Goal: Task Accomplishment & Management: Manage account settings

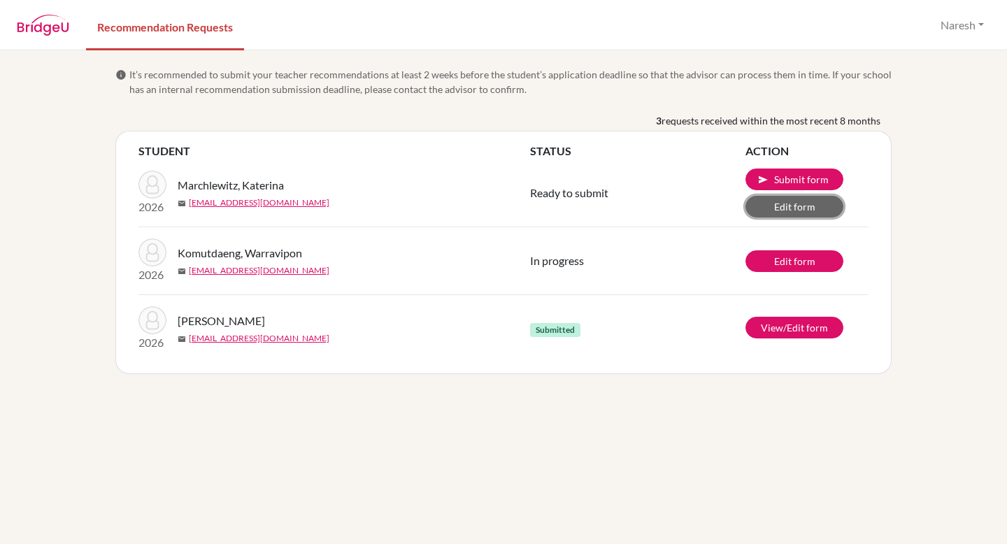
click at [787, 203] on link "Edit form" at bounding box center [794, 207] width 98 height 22
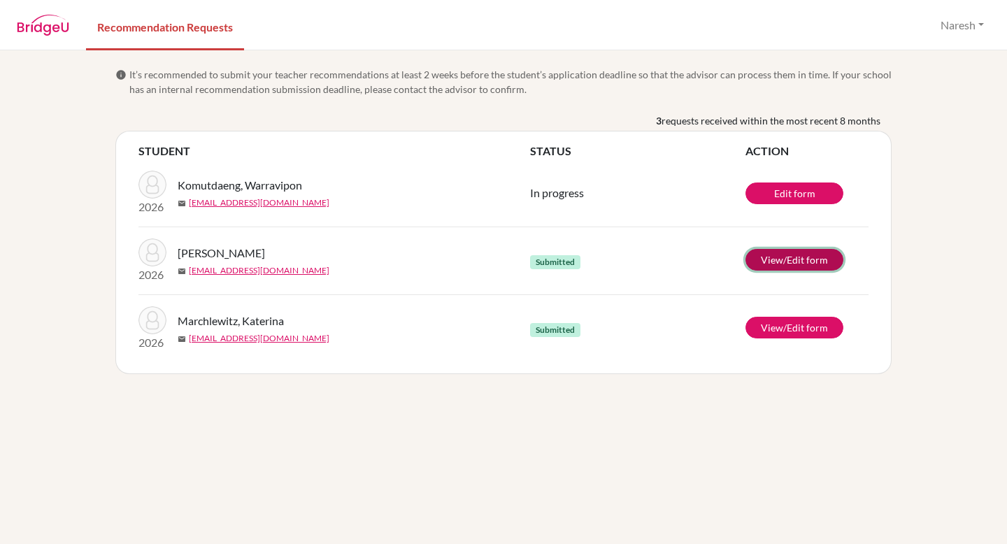
click at [768, 255] on link "View/Edit form" at bounding box center [794, 260] width 98 height 22
